Goal: Information Seeking & Learning: Find specific fact

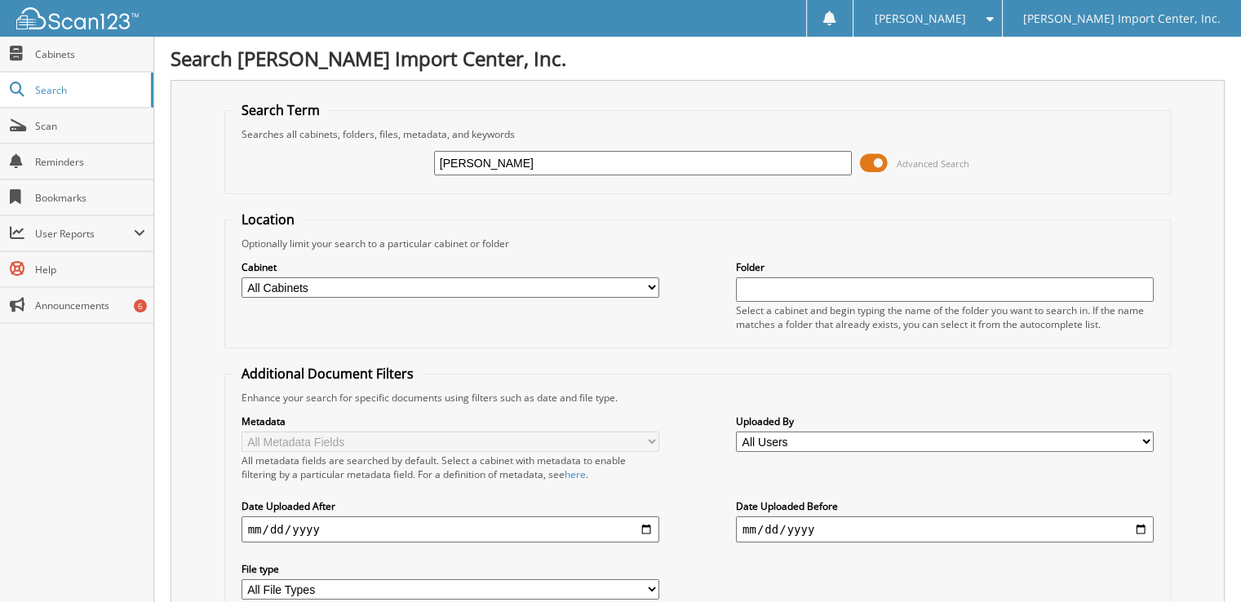
type input "[PERSON_NAME]"
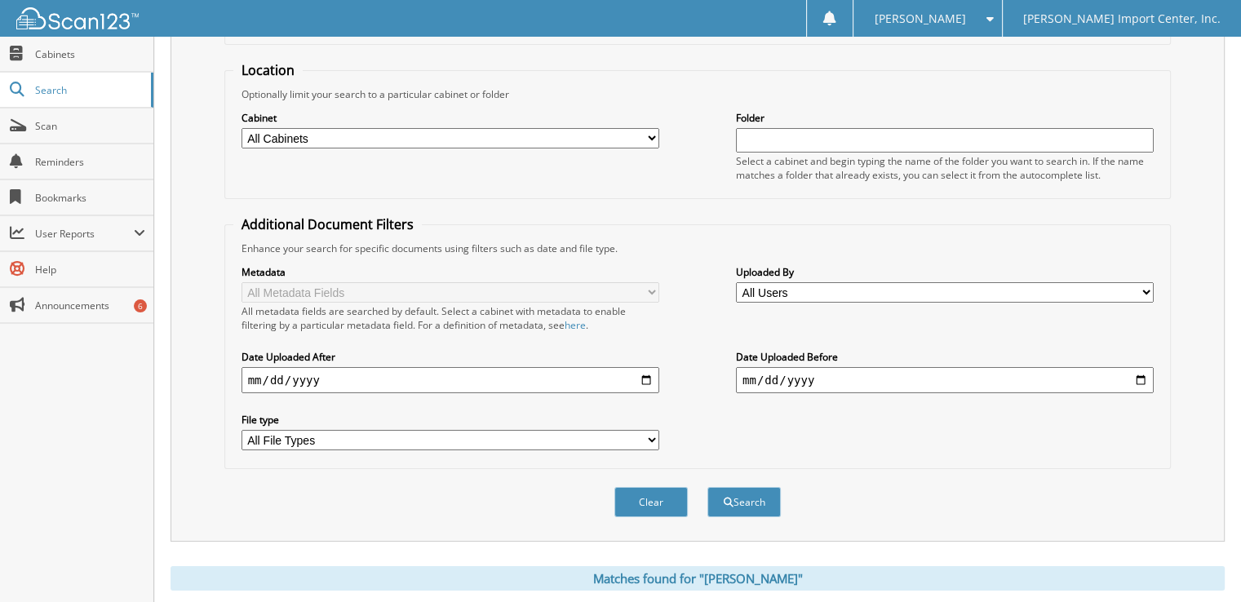
scroll to position [163, 0]
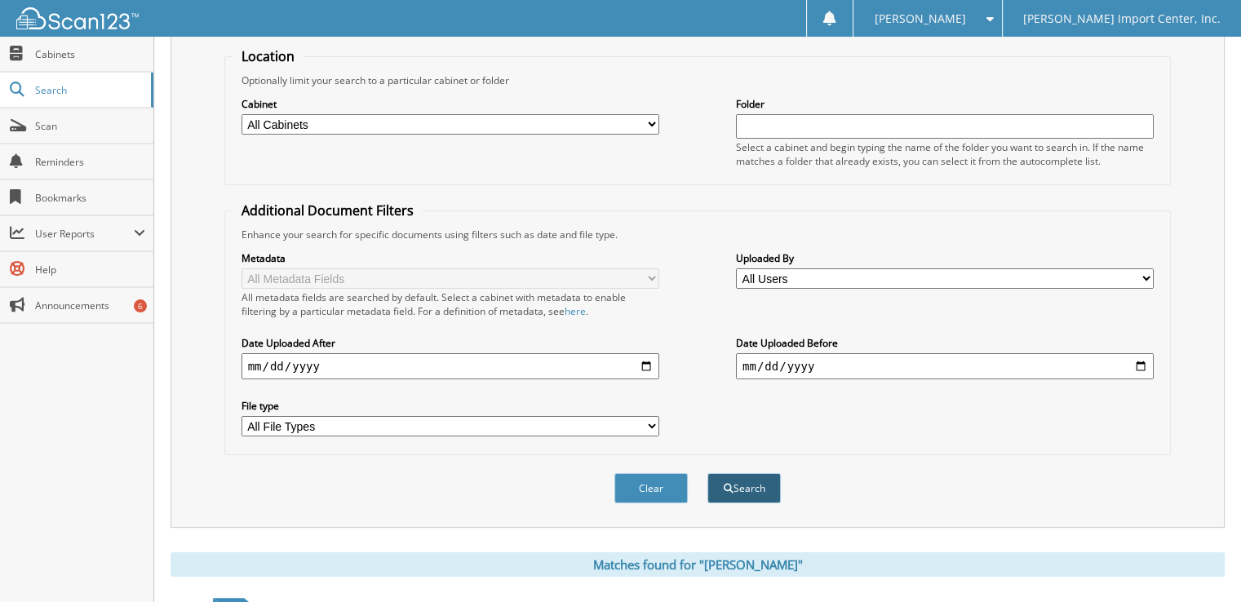
click at [729, 484] on span "submit" at bounding box center [729, 489] width 10 height 10
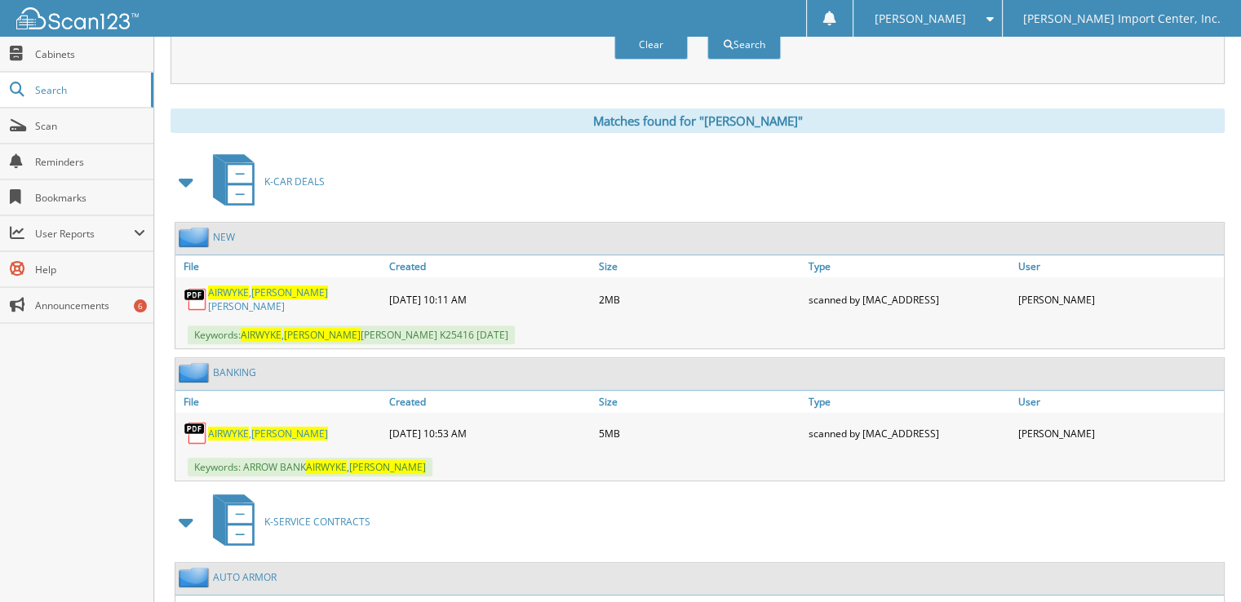
scroll to position [653, 0]
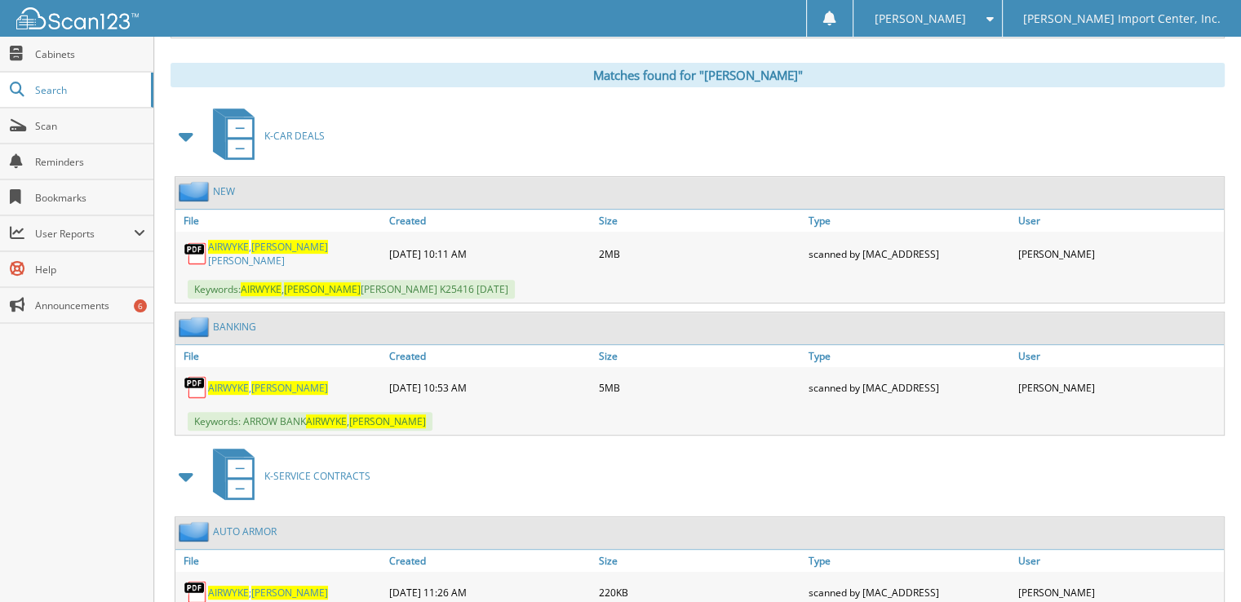
click at [261, 240] on span "[PERSON_NAME]" at bounding box center [289, 247] width 77 height 14
